Goal: Find specific page/section: Find specific page/section

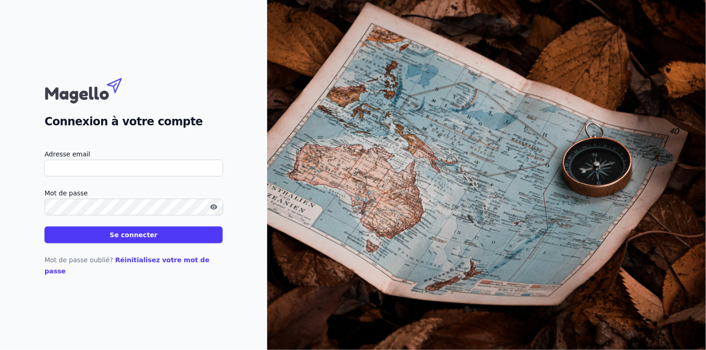
click at [137, 174] on input "Adresse email" at bounding box center [134, 168] width 179 height 17
type input "info@accoges.be"
click at [97, 236] on button "Se connecter" at bounding box center [134, 234] width 178 height 17
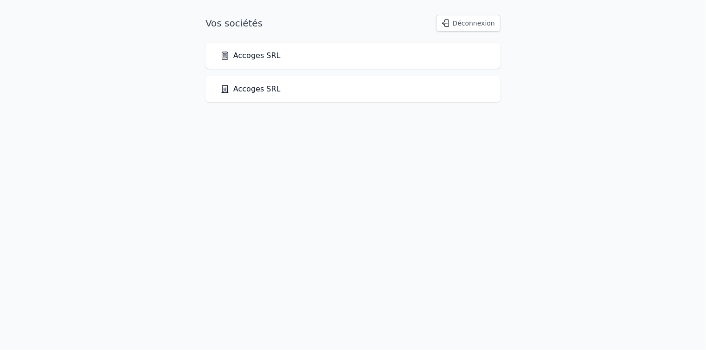
click at [264, 54] on link "Accoges SRL" at bounding box center [250, 55] width 60 height 11
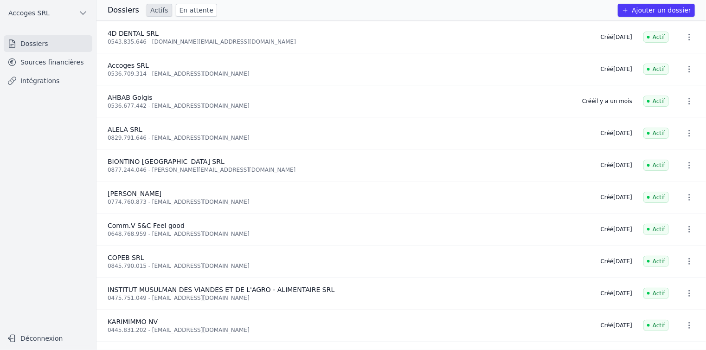
click at [60, 66] on link "Sources financières" at bounding box center [48, 62] width 89 height 17
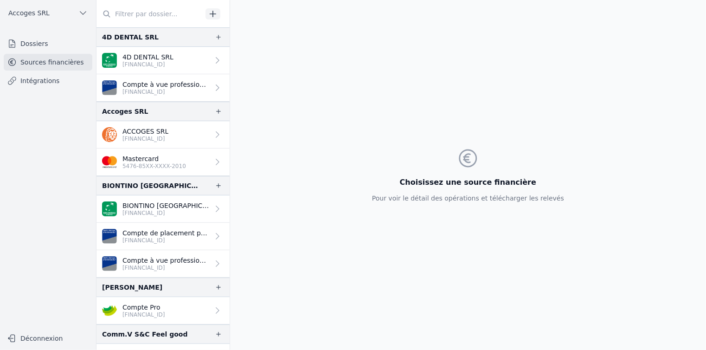
click at [168, 135] on p "BE39 3631 2205 3019" at bounding box center [145, 138] width 46 height 7
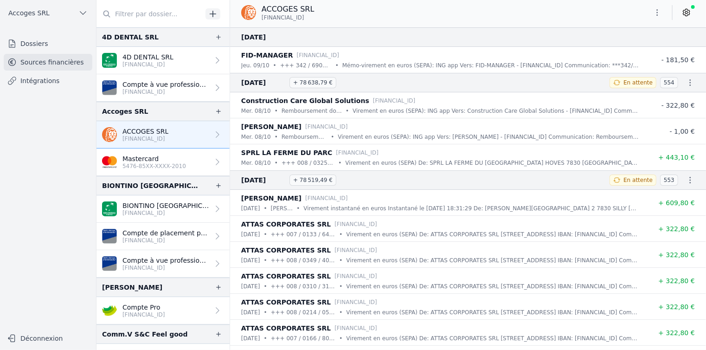
click at [24, 339] on button "Déconnexion" at bounding box center [48, 338] width 89 height 15
